Goal: Information Seeking & Learning: Learn about a topic

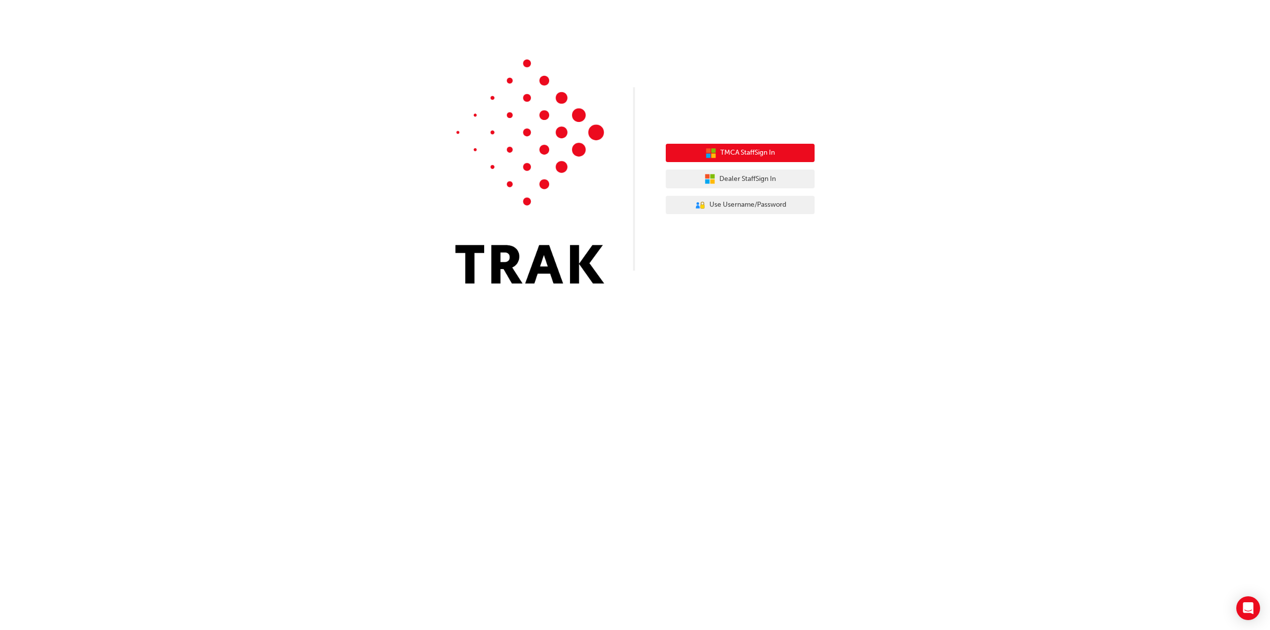
click at [765, 155] on span "TMCA Staff Sign In" at bounding box center [747, 152] width 55 height 11
click at [718, 173] on button "Dealer Staff Sign In" at bounding box center [739, 179] width 149 height 19
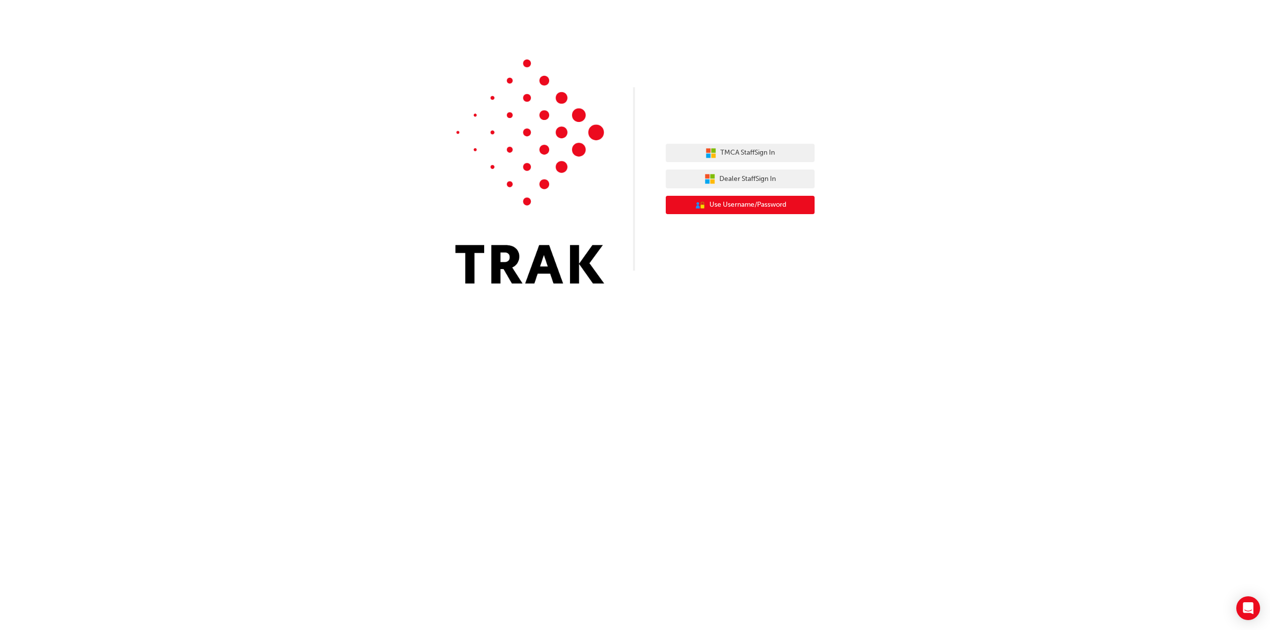
click at [734, 201] on span "Use Username/Password" at bounding box center [747, 204] width 77 height 11
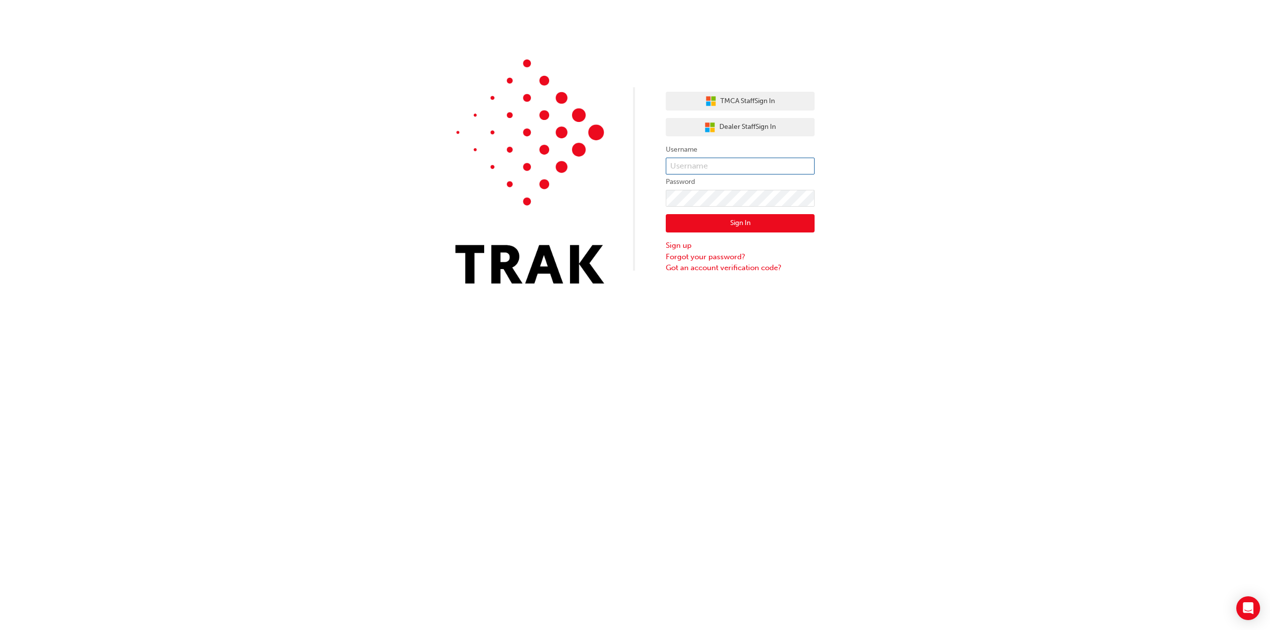
click at [699, 169] on input "text" at bounding box center [739, 166] width 149 height 17
click at [839, 170] on div "TMCA Staff Sign In Dealer Staff Sign In Username Password Sign In Sign up Forgo…" at bounding box center [635, 149] width 1270 height 299
click at [962, 184] on div "TMCA Staff Sign In Dealer Staff Sign In Username Password Sign In Sign up Forgo…" at bounding box center [635, 149] width 1270 height 299
click at [761, 166] on input "text" at bounding box center [739, 166] width 149 height 17
type input "k08859"
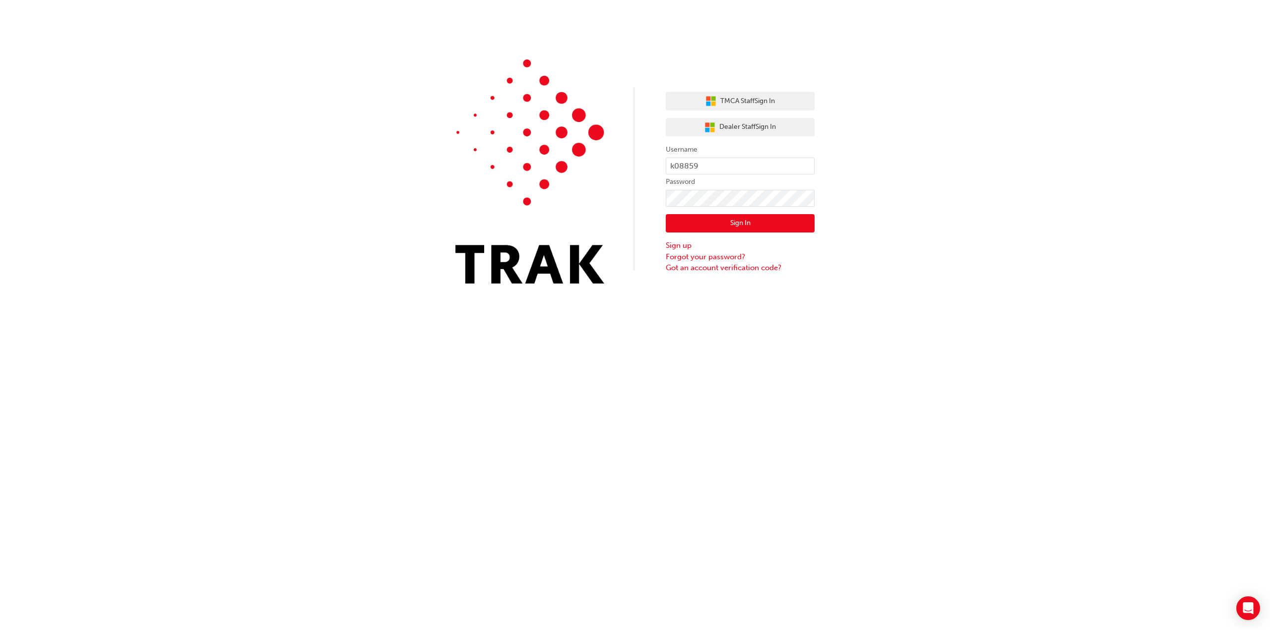
click at [745, 217] on button "Sign In" at bounding box center [739, 223] width 149 height 19
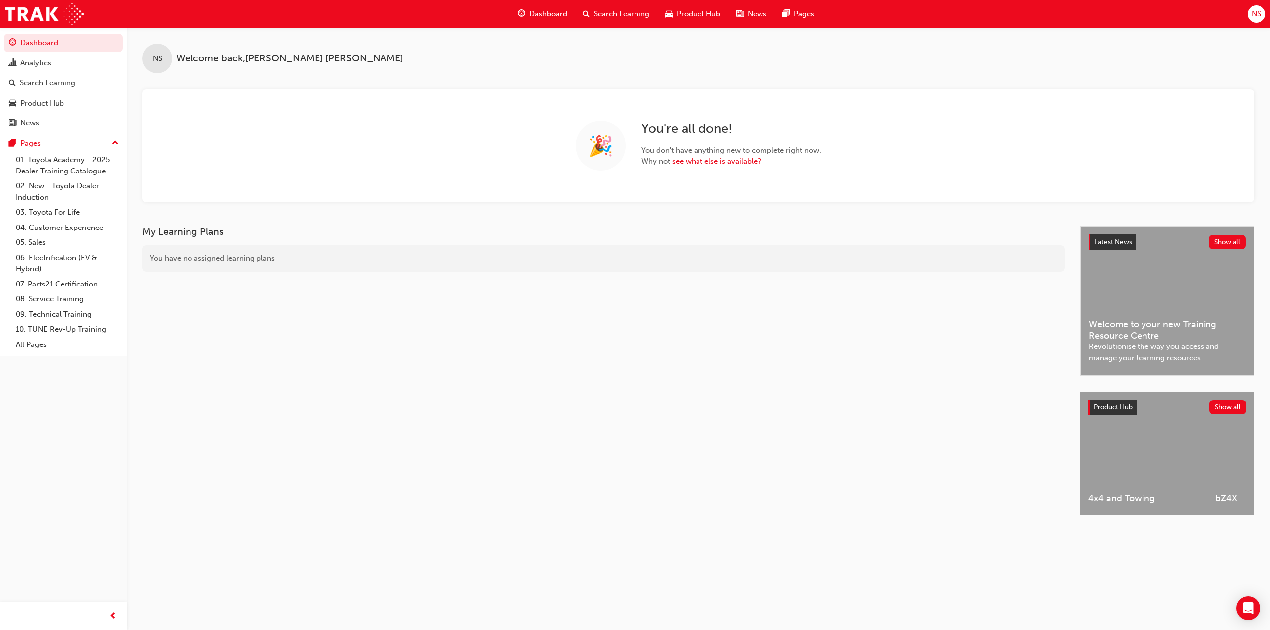
click at [117, 141] on span "up-icon" at bounding box center [115, 143] width 7 height 13
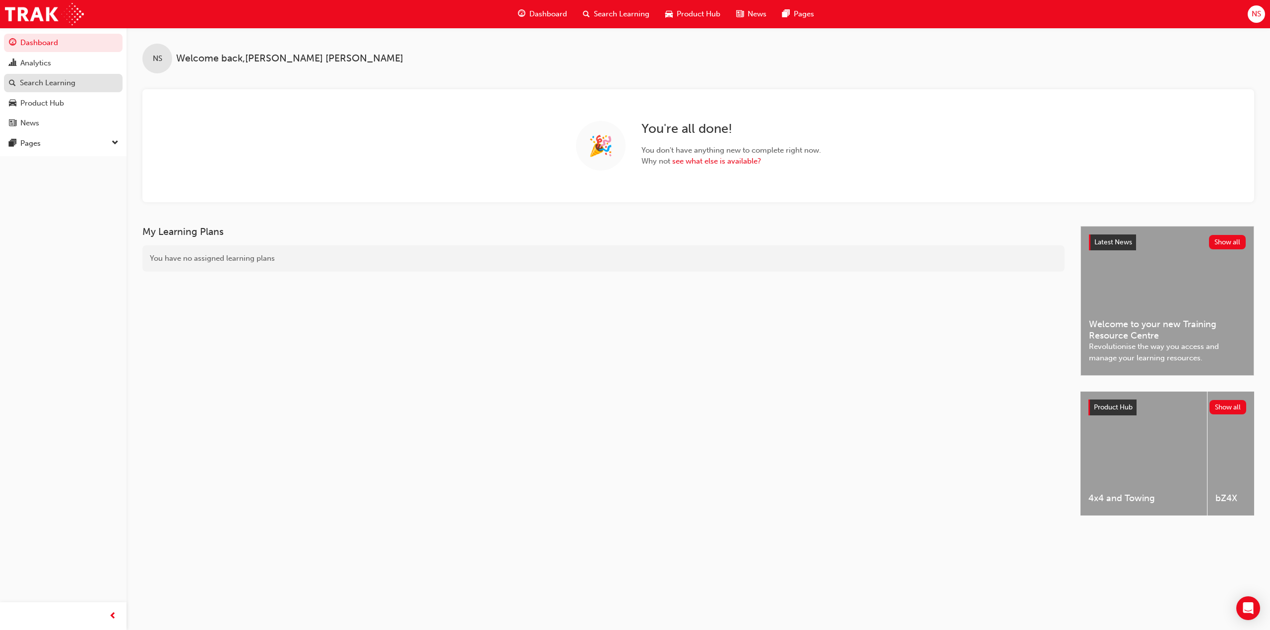
click at [72, 84] on div "Search Learning" at bounding box center [48, 82] width 56 height 11
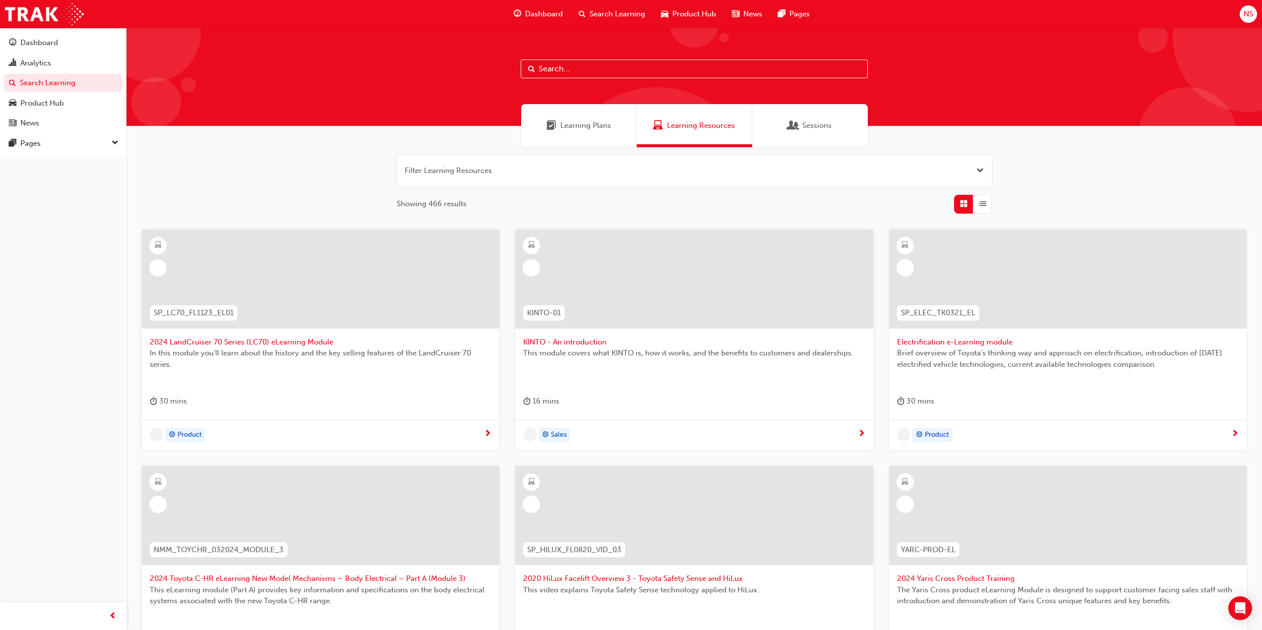
click at [571, 70] on input "text" at bounding box center [694, 69] width 347 height 19
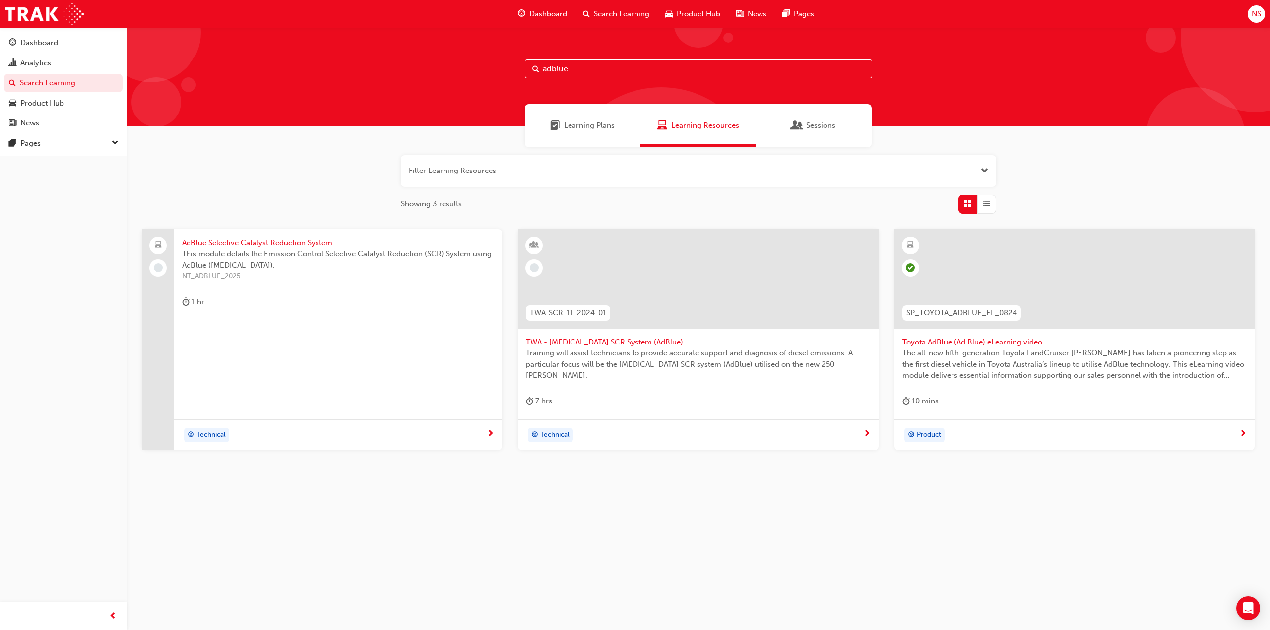
type input "adblue"
click at [1241, 432] on span "next-icon" at bounding box center [1242, 434] width 7 height 9
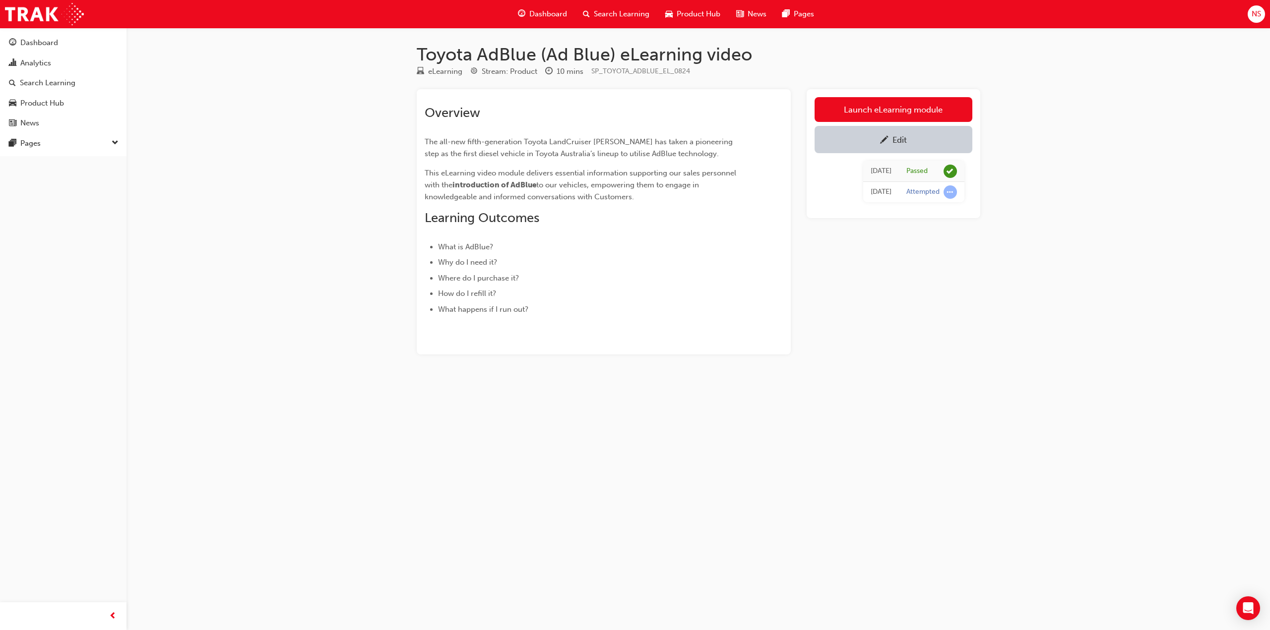
click at [962, 494] on div "Toyota AdBlue (Ad Blue) eLearning video eLearning Stream: Product 10 mins SP_TO…" at bounding box center [635, 315] width 1270 height 630
